Goal: Navigation & Orientation: Find specific page/section

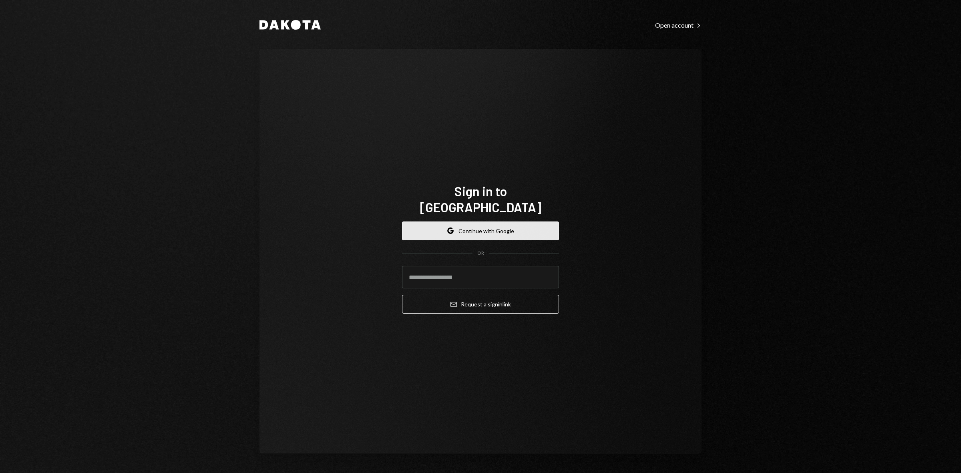
click at [486, 221] on button "Google Continue with Google" at bounding box center [480, 230] width 157 height 19
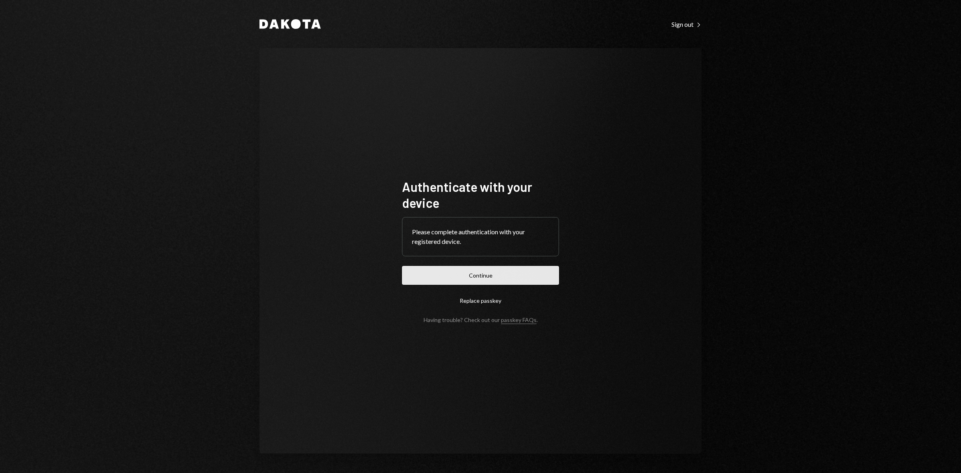
click at [436, 275] on button "Continue" at bounding box center [480, 275] width 157 height 19
click at [522, 279] on button "Continue" at bounding box center [480, 275] width 157 height 19
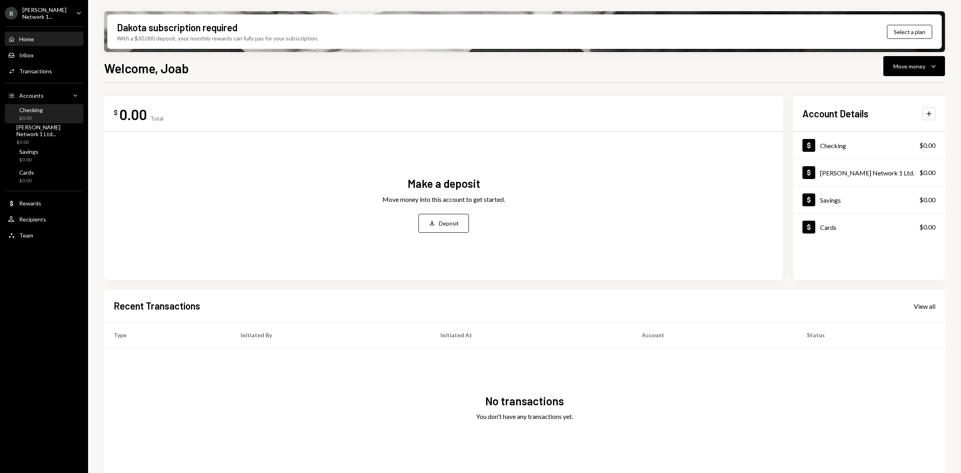
click at [34, 115] on div "$0.00" at bounding box center [31, 118] width 24 height 7
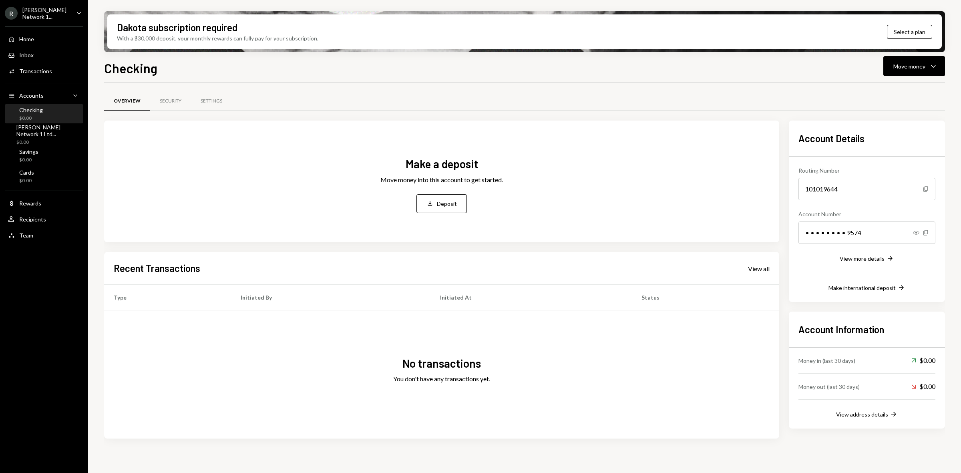
click at [50, 8] on div "[PERSON_NAME] Network 1..." at bounding box center [45, 13] width 47 height 14
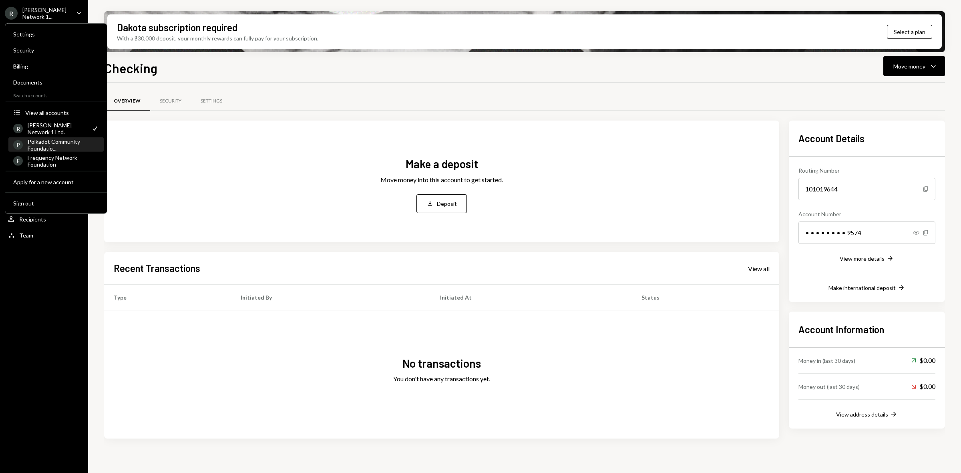
click at [50, 145] on div "Polkadot Community Foundatio..." at bounding box center [63, 145] width 71 height 14
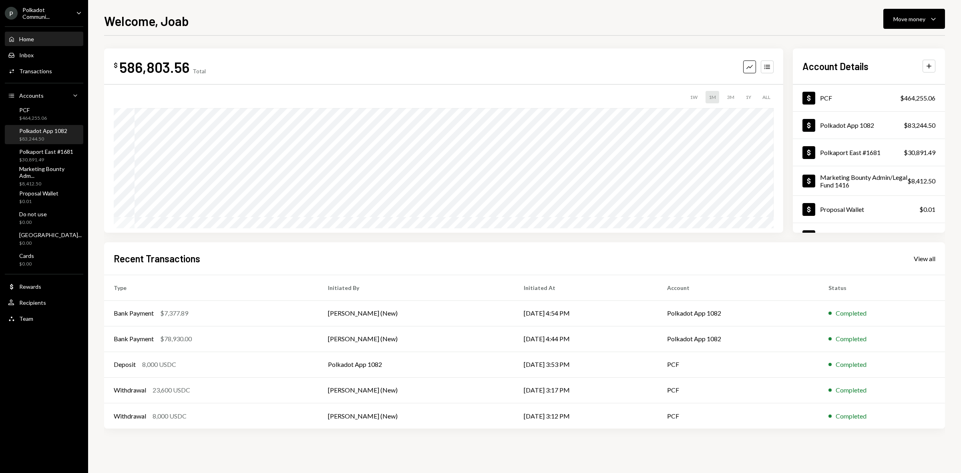
click at [57, 129] on div "Polkadot App 1082" at bounding box center [43, 130] width 48 height 7
